Goal: Information Seeking & Learning: Learn about a topic

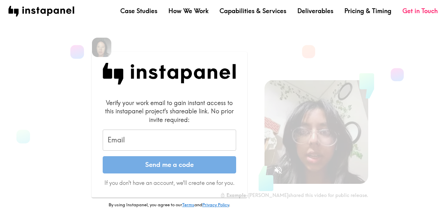
click at [186, 136] on input "Email" at bounding box center [169, 140] width 133 height 21
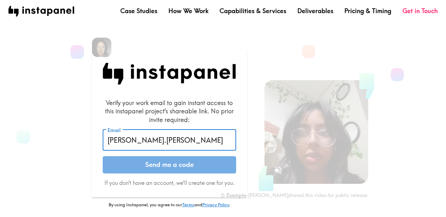
type input "[PERSON_NAME][EMAIL_ADDRESS][PERSON_NAME][DOMAIN_NAME]"
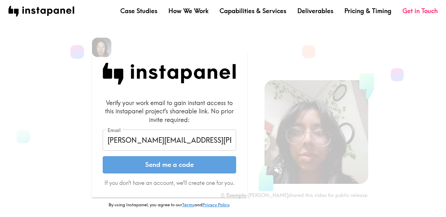
click at [176, 166] on button "Send me a code" at bounding box center [169, 164] width 133 height 17
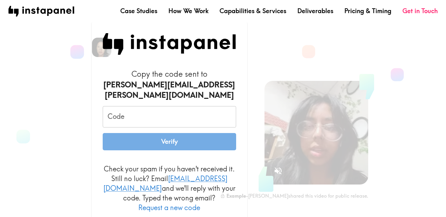
click at [141, 111] on input "Code" at bounding box center [169, 116] width 133 height 21
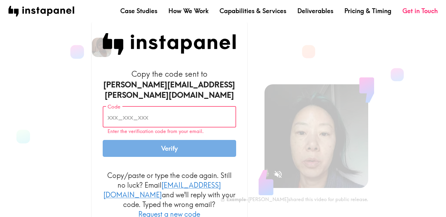
click at [197, 111] on input "Code" at bounding box center [169, 116] width 133 height 21
paste input "99E_ekR_BgE"
type input "99E_ekR_BgE"
click at [188, 144] on button "Verify" at bounding box center [169, 148] width 133 height 17
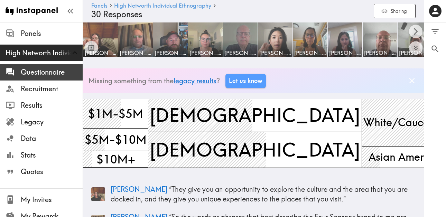
click at [51, 69] on span "Questionnaire" at bounding box center [52, 72] width 62 height 10
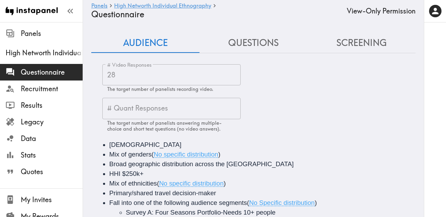
click at [251, 52] on button "Questions" at bounding box center [253, 43] width 108 height 20
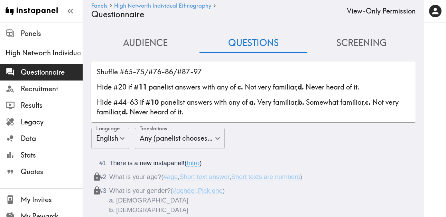
click at [356, 39] on button "Screening" at bounding box center [361, 43] width 108 height 20
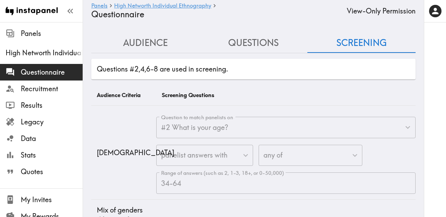
click at [255, 46] on button "Questions" at bounding box center [253, 43] width 108 height 20
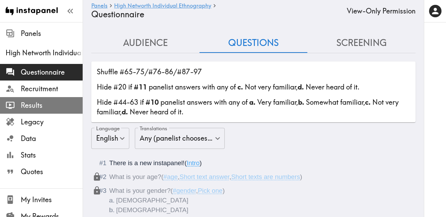
click at [40, 102] on span "Results" at bounding box center [52, 106] width 62 height 10
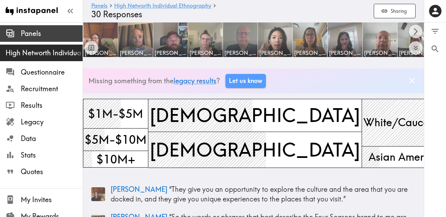
click at [39, 36] on span "Panels" at bounding box center [52, 34] width 62 height 10
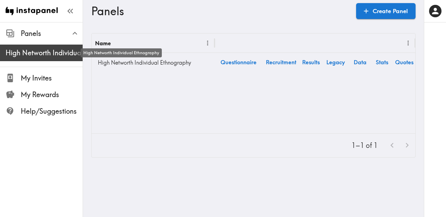
click at [36, 54] on span "High Networth Individual Ethnography" at bounding box center [44, 53] width 77 height 10
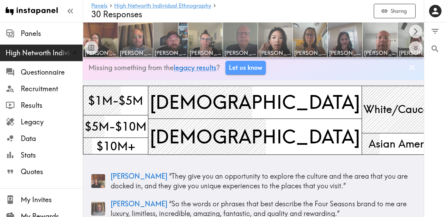
scroll to position [14, 0]
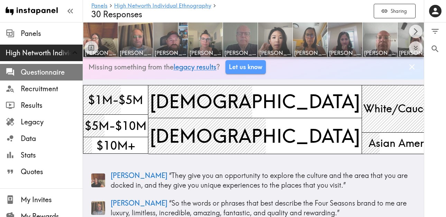
click at [49, 73] on span "Questionnaire" at bounding box center [52, 72] width 62 height 10
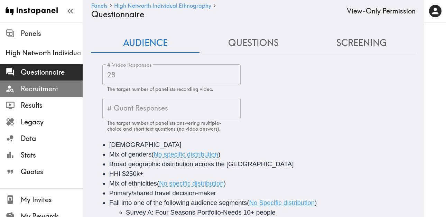
click at [48, 92] on span "Recruitment" at bounding box center [52, 89] width 62 height 10
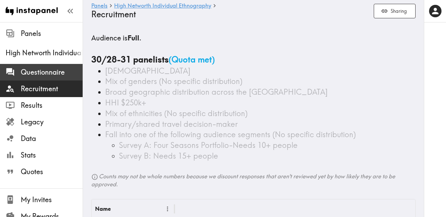
click at [50, 75] on span "Questionnaire" at bounding box center [52, 72] width 62 height 10
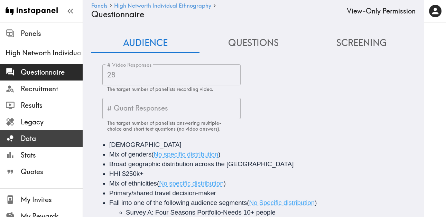
click at [48, 137] on span "Data" at bounding box center [52, 139] width 62 height 10
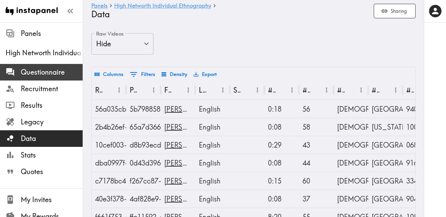
click at [50, 76] on span "Questionnaire" at bounding box center [52, 72] width 62 height 10
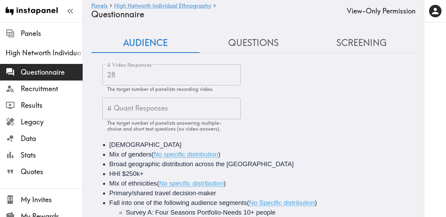
click at [229, 47] on button "Questions" at bounding box center [253, 43] width 108 height 20
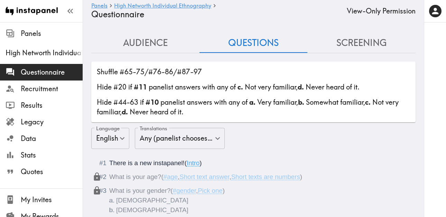
click at [163, 45] on button "Audience" at bounding box center [145, 43] width 108 height 20
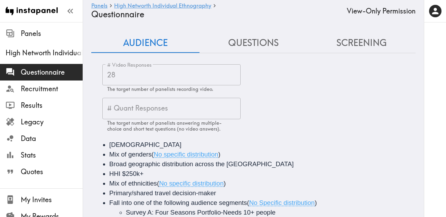
click at [44, 69] on span "Questionnaire" at bounding box center [52, 72] width 62 height 10
click at [259, 47] on button "Questions" at bounding box center [253, 43] width 108 height 20
